Goal: Task Accomplishment & Management: Use online tool/utility

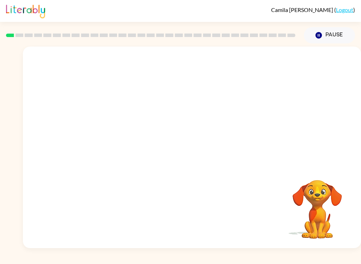
click at [108, 132] on video "Your browser must support playing .mp4 files to use Literably. Please try using…" at bounding box center [192, 106] width 338 height 119
click at [113, 134] on video "Your browser must support playing .mp4 files to use Literably. Please try using…" at bounding box center [192, 106] width 338 height 119
click at [71, 184] on div "Your browser must support playing .mp4 files to use Literably. Please try using…" at bounding box center [192, 148] width 338 height 202
click at [192, 155] on icon "button" at bounding box center [192, 151] width 8 height 8
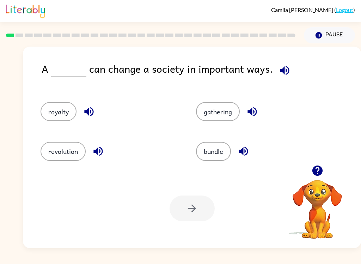
click at [56, 159] on button "revolution" at bounding box center [63, 151] width 45 height 19
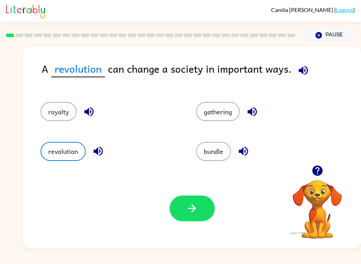
click at [197, 217] on button "button" at bounding box center [192, 209] width 45 height 26
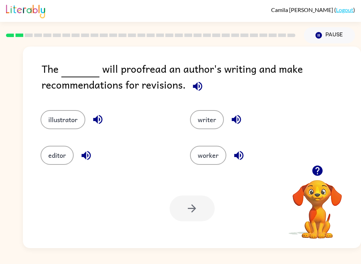
click at [71, 120] on button "illustrator" at bounding box center [63, 119] width 45 height 19
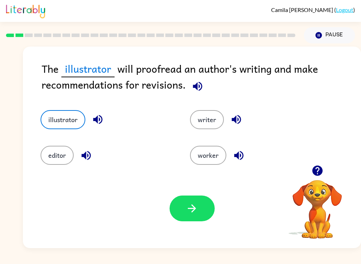
click at [56, 152] on button "editor" at bounding box center [57, 155] width 33 height 19
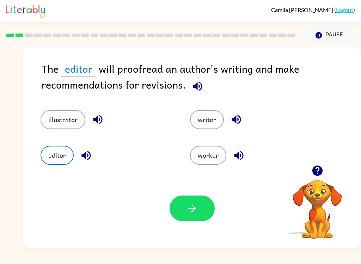
click at [190, 197] on button "button" at bounding box center [192, 209] width 45 height 26
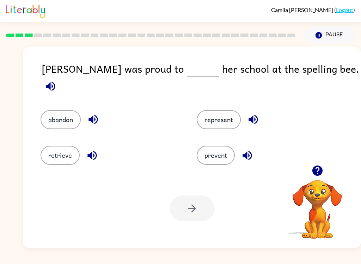
click at [222, 110] on button "represent" at bounding box center [219, 119] width 44 height 19
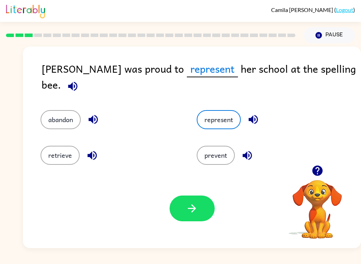
click at [197, 216] on button "button" at bounding box center [192, 209] width 45 height 26
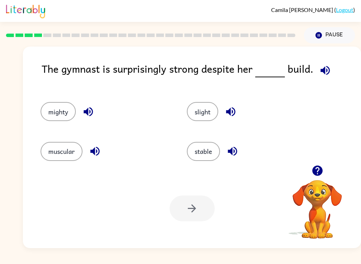
click at [201, 108] on button "slight" at bounding box center [202, 111] width 31 height 19
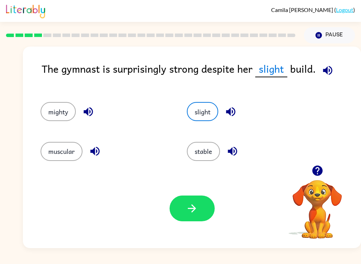
click at [199, 156] on button "stable" at bounding box center [203, 151] width 33 height 19
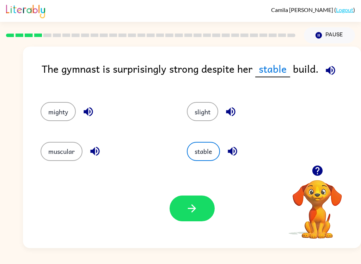
click at [58, 151] on button "muscular" at bounding box center [62, 151] width 42 height 19
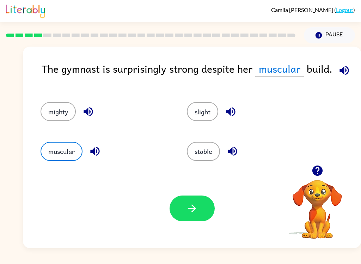
click at [60, 118] on button "mighty" at bounding box center [58, 111] width 35 height 19
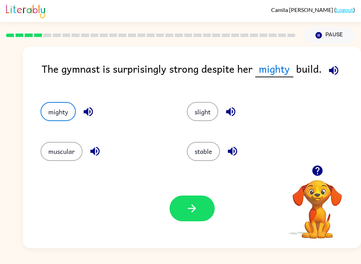
click at [332, 66] on icon "button" at bounding box center [334, 70] width 12 height 12
click at [209, 151] on button "stable" at bounding box center [203, 151] width 33 height 19
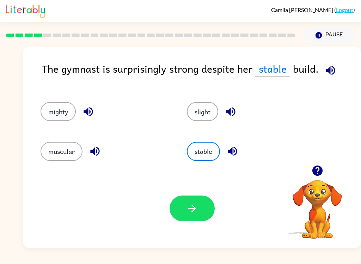
click at [191, 212] on icon "button" at bounding box center [192, 208] width 12 height 12
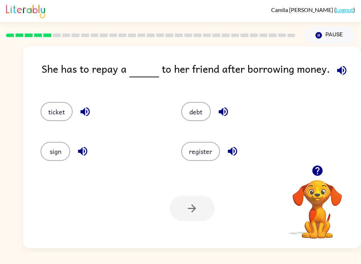
click at [200, 119] on button "debt" at bounding box center [196, 111] width 30 height 19
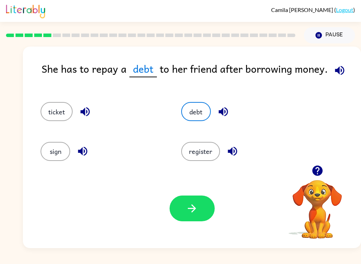
click at [204, 212] on button "button" at bounding box center [192, 209] width 45 height 26
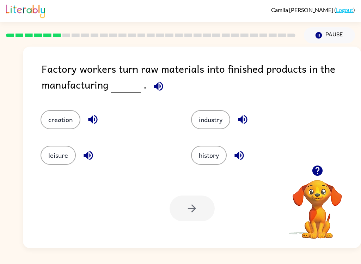
click at [214, 118] on button "industry" at bounding box center [210, 119] width 39 height 19
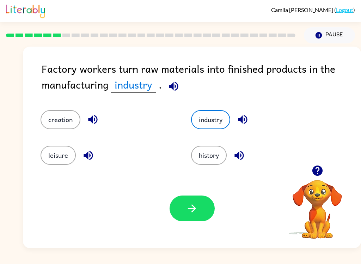
click at [204, 198] on button "button" at bounding box center [192, 209] width 45 height 26
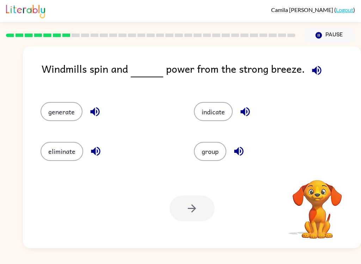
click at [203, 214] on div at bounding box center [192, 209] width 45 height 26
click at [82, 106] on div "generate" at bounding box center [109, 111] width 137 height 19
click at [66, 115] on button "generate" at bounding box center [62, 111] width 42 height 19
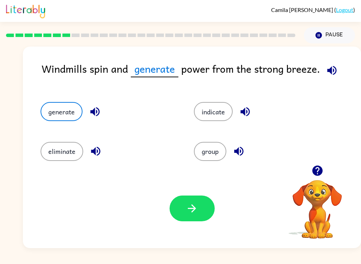
click at [182, 211] on button "button" at bounding box center [192, 209] width 45 height 26
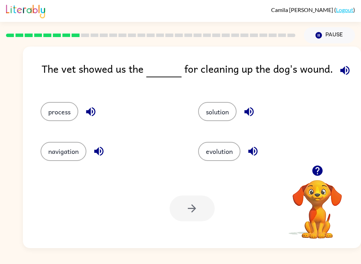
click at [66, 117] on button "process" at bounding box center [60, 111] width 38 height 19
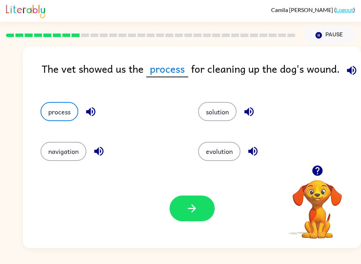
click at [189, 217] on button "button" at bounding box center [192, 209] width 45 height 26
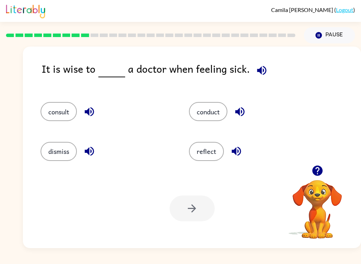
click at [52, 116] on button "consult" at bounding box center [59, 111] width 36 height 19
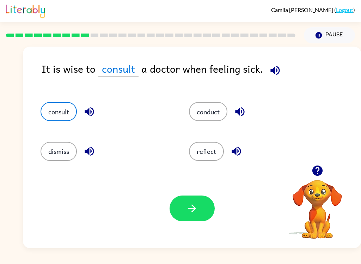
click at [179, 217] on button "button" at bounding box center [192, 209] width 45 height 26
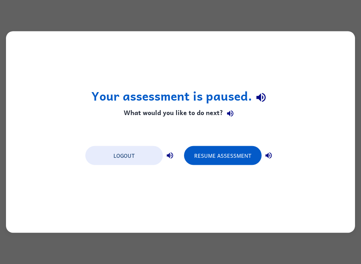
click at [225, 152] on button "Resume Assessment" at bounding box center [223, 155] width 78 height 19
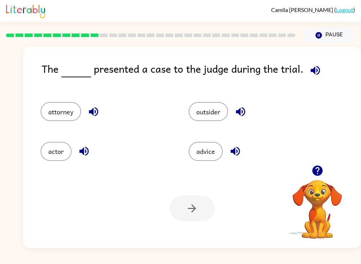
click at [65, 116] on button "attorney" at bounding box center [61, 111] width 41 height 19
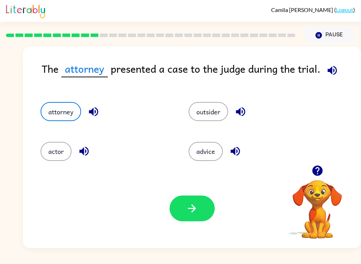
click at [196, 206] on icon "button" at bounding box center [192, 208] width 12 height 12
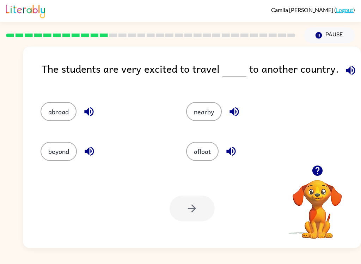
click at [50, 112] on button "abroad" at bounding box center [59, 111] width 36 height 19
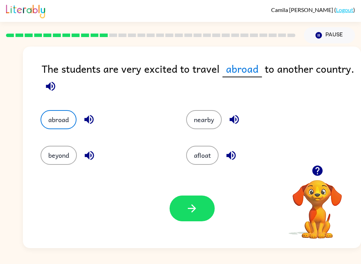
click at [182, 215] on button "button" at bounding box center [192, 209] width 45 height 26
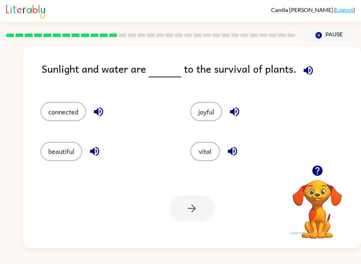
click at [210, 138] on div "vital" at bounding box center [252, 148] width 150 height 40
click at [206, 152] on button "vital" at bounding box center [206, 151] width 30 height 19
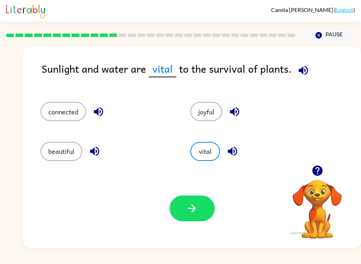
click at [191, 212] on icon "button" at bounding box center [192, 208] width 12 height 12
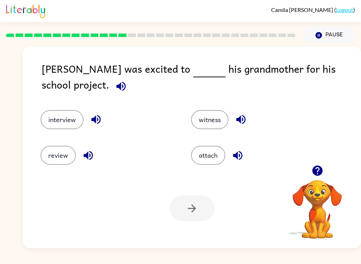
click at [56, 117] on button "interview" at bounding box center [62, 119] width 43 height 19
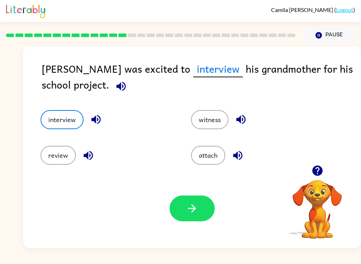
click at [196, 211] on icon "button" at bounding box center [192, 208] width 12 height 12
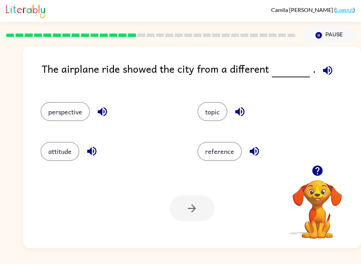
click at [72, 107] on button "perspective" at bounding box center [65, 111] width 49 height 19
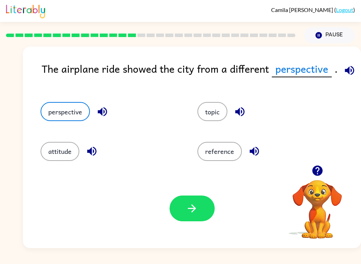
click at [187, 218] on button "button" at bounding box center [192, 209] width 45 height 26
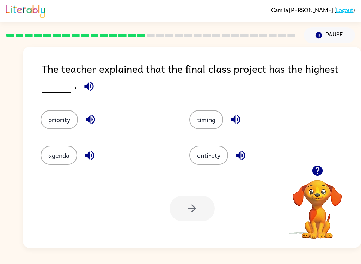
click at [60, 119] on button "priority" at bounding box center [59, 119] width 37 height 19
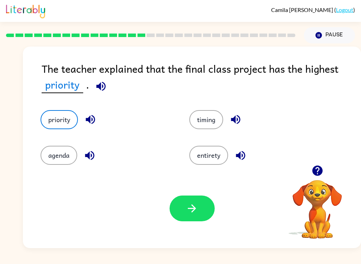
click at [207, 163] on button "entirety" at bounding box center [209, 155] width 39 height 19
click at [61, 152] on button "agenda" at bounding box center [59, 155] width 37 height 19
click at [60, 115] on button "priority" at bounding box center [59, 119] width 37 height 19
click at [194, 219] on button "button" at bounding box center [192, 209] width 45 height 26
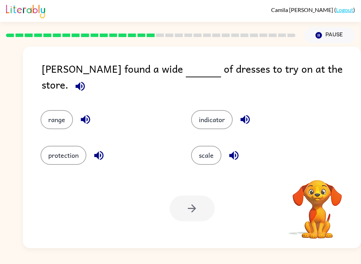
click at [195, 211] on div at bounding box center [192, 209] width 45 height 26
click at [200, 154] on button "scale" at bounding box center [206, 155] width 30 height 19
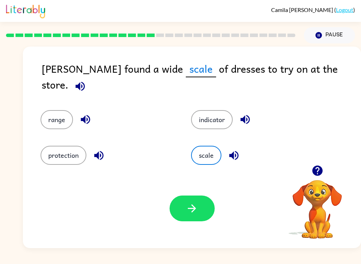
click at [179, 218] on button "button" at bounding box center [192, 209] width 45 height 26
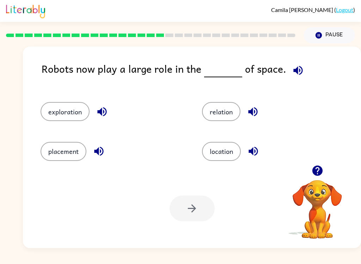
click at [58, 114] on button "exploration" at bounding box center [65, 111] width 49 height 19
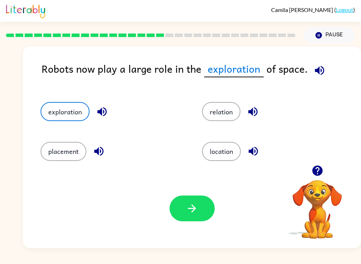
click at [187, 215] on button "button" at bounding box center [192, 209] width 45 height 26
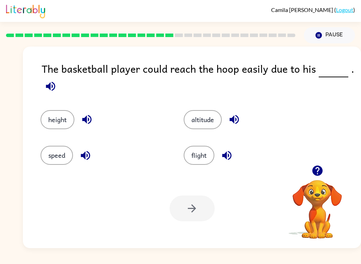
click at [48, 115] on button "height" at bounding box center [58, 119] width 34 height 19
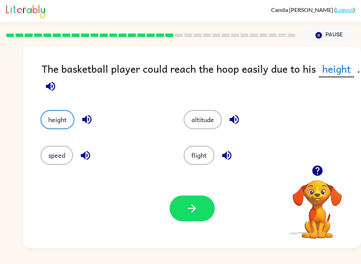
click at [196, 217] on button "button" at bounding box center [192, 209] width 45 height 26
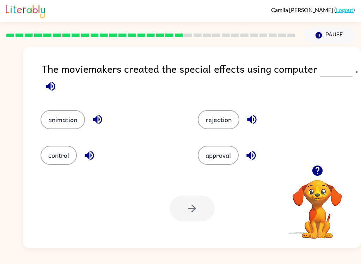
click at [76, 112] on button "animation" at bounding box center [63, 119] width 44 height 19
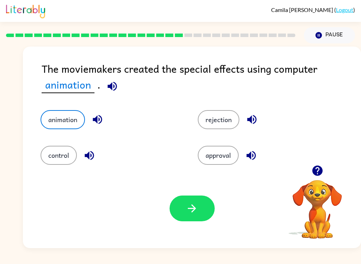
click at [190, 212] on icon "button" at bounding box center [192, 208] width 12 height 12
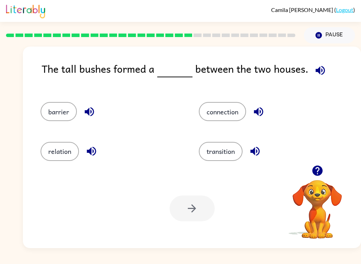
click at [192, 227] on div "Your browser must support playing .mp4 files to use Literably. Please try using…" at bounding box center [192, 208] width 338 height 79
click at [193, 214] on div at bounding box center [192, 209] width 45 height 26
click at [62, 117] on button "barrier" at bounding box center [59, 111] width 36 height 19
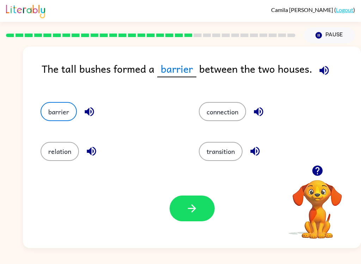
click at [193, 208] on icon "button" at bounding box center [192, 208] width 12 height 12
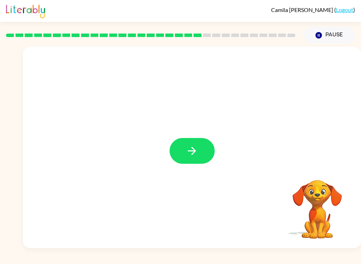
click at [192, 144] on button "button" at bounding box center [192, 151] width 45 height 26
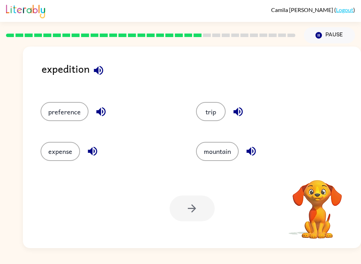
click at [220, 110] on button "trip" at bounding box center [211, 111] width 30 height 19
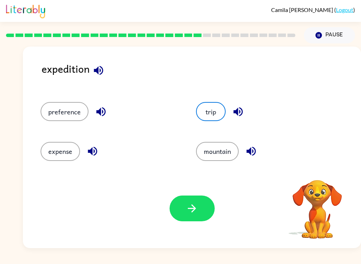
click at [192, 212] on icon "button" at bounding box center [192, 208] width 12 height 12
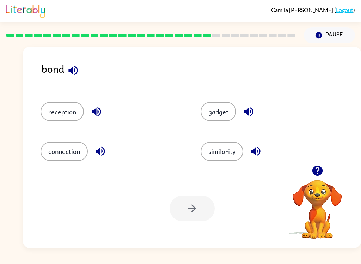
click at [63, 151] on button "connection" at bounding box center [64, 151] width 47 height 19
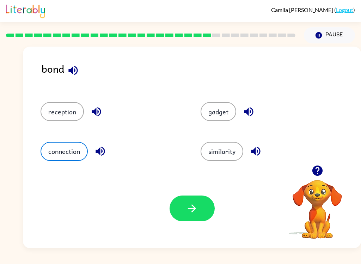
click at [183, 215] on button "button" at bounding box center [192, 209] width 45 height 26
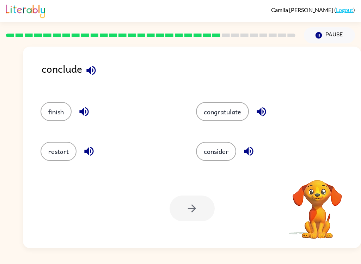
click at [65, 106] on button "finish" at bounding box center [56, 111] width 31 height 19
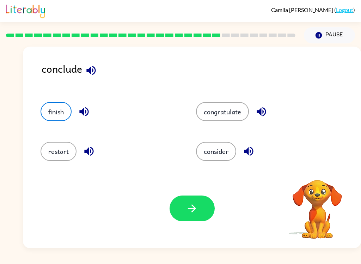
click at [181, 208] on button "button" at bounding box center [192, 209] width 45 height 26
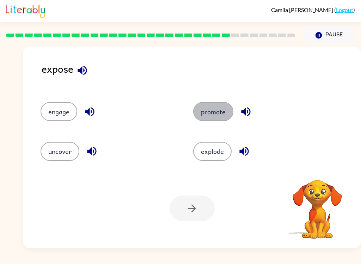
click at [210, 111] on button "promote" at bounding box center [213, 111] width 40 height 19
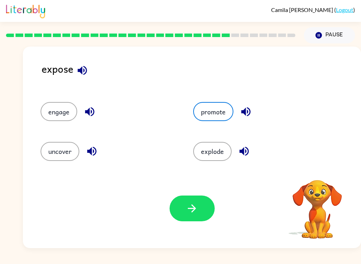
click at [200, 210] on button "button" at bounding box center [192, 209] width 45 height 26
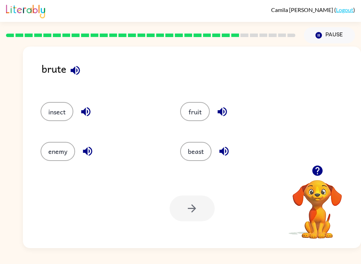
click at [56, 150] on button "enemy" at bounding box center [58, 151] width 35 height 19
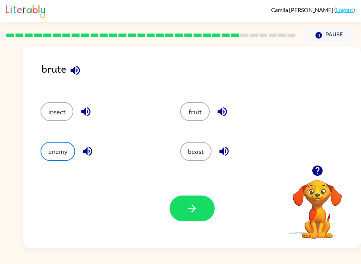
click at [197, 216] on button "button" at bounding box center [192, 209] width 45 height 26
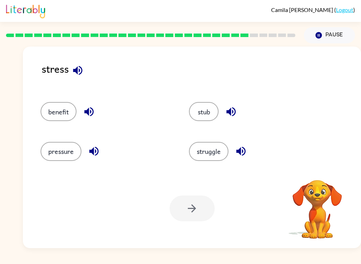
click at [67, 155] on button "pressure" at bounding box center [61, 151] width 41 height 19
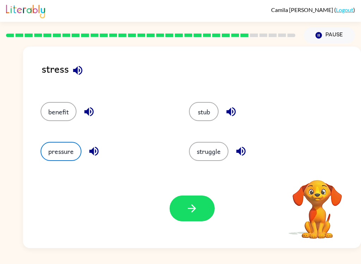
click at [192, 206] on icon "button" at bounding box center [192, 208] width 12 height 12
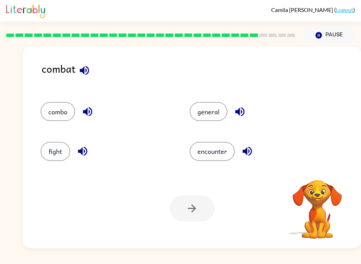
click at [56, 157] on button "fight" at bounding box center [56, 151] width 30 height 19
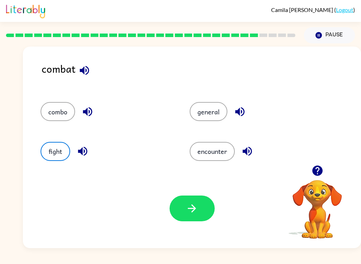
click at [185, 215] on button "button" at bounding box center [192, 209] width 45 height 26
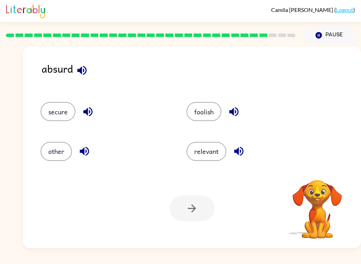
click at [192, 114] on button "foolish" at bounding box center [204, 111] width 35 height 19
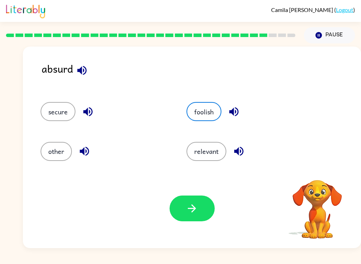
click at [198, 220] on button "button" at bounding box center [192, 209] width 45 height 26
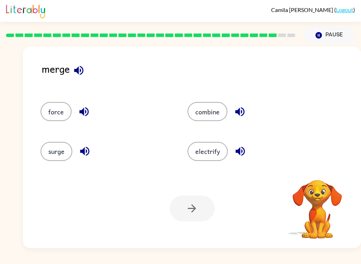
click at [203, 111] on button "combine" at bounding box center [208, 111] width 40 height 19
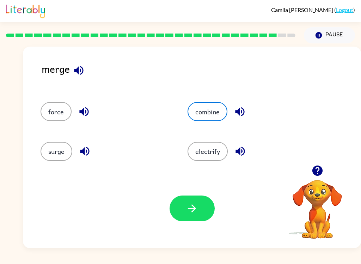
click at [194, 214] on icon "button" at bounding box center [192, 208] width 12 height 12
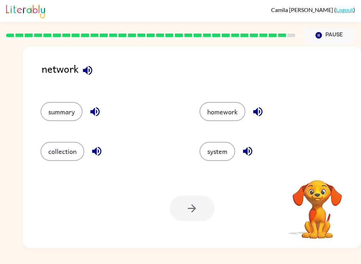
click at [217, 149] on button "system" at bounding box center [218, 151] width 36 height 19
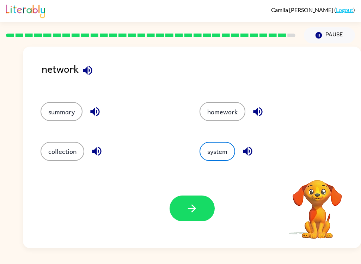
click at [200, 194] on div "Your browser must support playing .mp4 files to use Literably. Please try using…" at bounding box center [192, 208] width 338 height 79
click at [193, 209] on icon "button" at bounding box center [192, 208] width 8 height 8
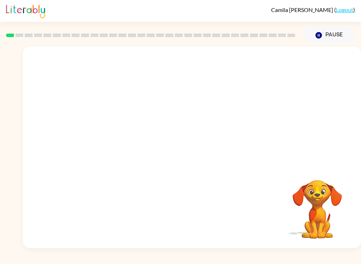
click at [191, 162] on div at bounding box center [192, 106] width 338 height 119
click at [288, 250] on div "Camila Canavati-Tijerina ( Logout ) Pause Pause Your browser must support playi…" at bounding box center [180, 132] width 361 height 264
click at [311, 249] on div "Camila Canavati-Tijerina ( Logout ) Pause Pause Your browser must support playi…" at bounding box center [180, 132] width 361 height 264
click at [313, 250] on div "Camila Canavati-Tijerina ( Logout ) Pause Pause Your browser must support playi…" at bounding box center [180, 132] width 361 height 264
click at [247, 248] on div "Your browser must support playing .mp4 files to use Literably. Please try using…" at bounding box center [192, 148] width 338 height 202
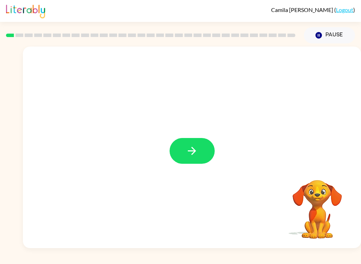
click at [187, 155] on icon "button" at bounding box center [192, 151] width 12 height 12
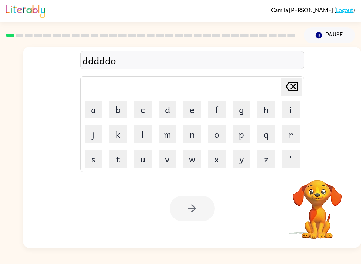
click at [286, 88] on icon at bounding box center [292, 87] width 13 height 10
click at [286, 87] on icon at bounding box center [292, 87] width 13 height 10
click at [290, 86] on icon at bounding box center [292, 87] width 13 height 10
click at [290, 86] on icon "Delete Delete last character input" at bounding box center [292, 86] width 17 height 17
click at [292, 87] on icon at bounding box center [292, 87] width 13 height 10
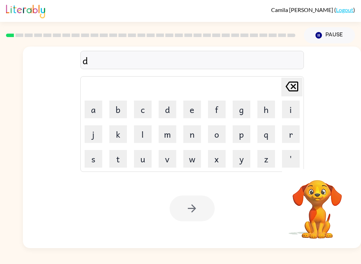
click at [292, 87] on icon at bounding box center [292, 87] width 13 height 10
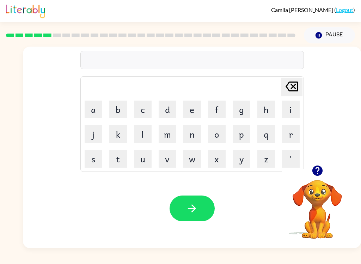
click at [222, 59] on div at bounding box center [192, 60] width 224 height 18
click at [205, 62] on div at bounding box center [192, 60] width 224 height 18
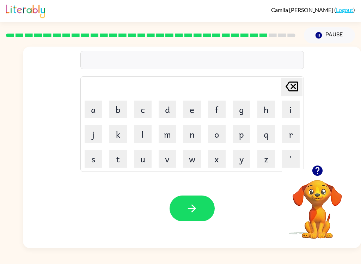
click at [317, 188] on video "Your browser must support playing .mp4 files to use Literably. Please try using…" at bounding box center [317, 204] width 71 height 71
click at [318, 174] on icon "button" at bounding box center [318, 170] width 12 height 12
click at [220, 72] on div "Delete Delete last character input a b c d e f g h i j k l m n o p q r s t u v …" at bounding box center [192, 106] width 224 height 132
